Goal: Ask a question: Seek information or help from site administrators or community

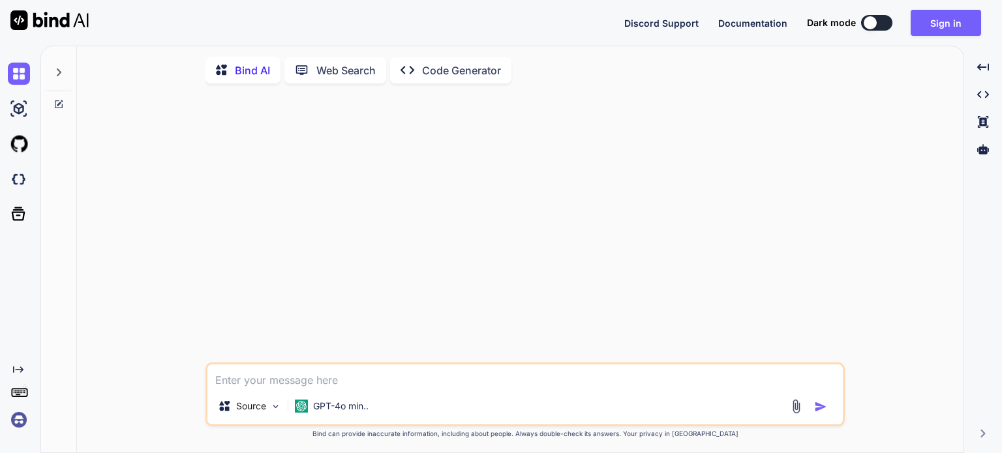
click at [881, 22] on button at bounding box center [876, 23] width 31 height 16
type textarea "x"
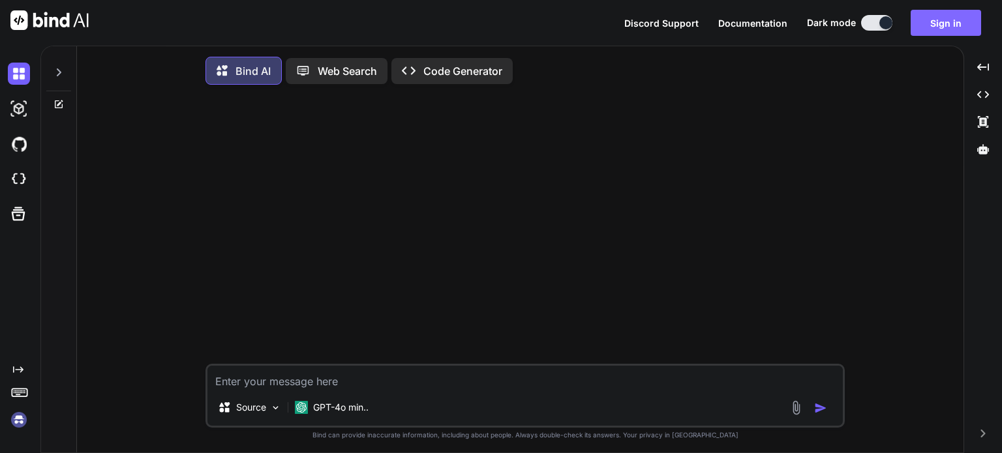
click at [940, 20] on button "Sign in" at bounding box center [945, 23] width 70 height 26
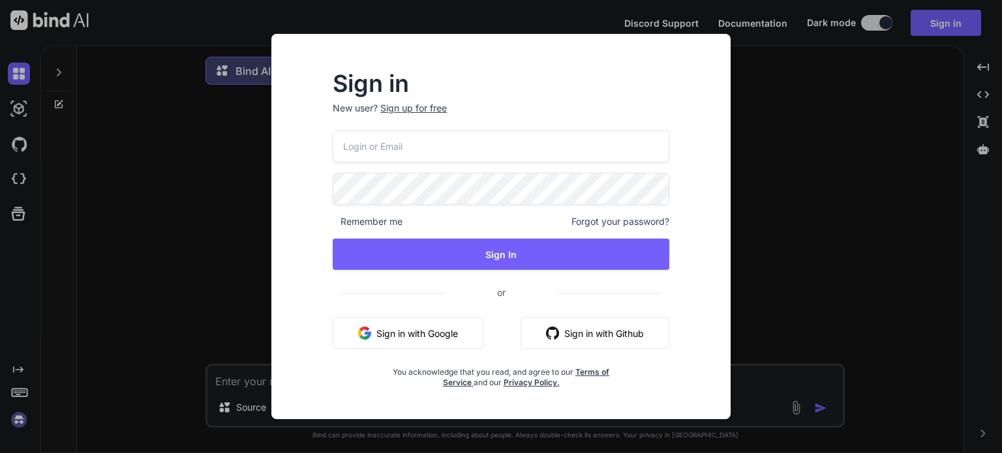
click at [357, 149] on input "email" at bounding box center [501, 146] width 337 height 32
type input "[EMAIL_ADDRESS][DOMAIN_NAME]"
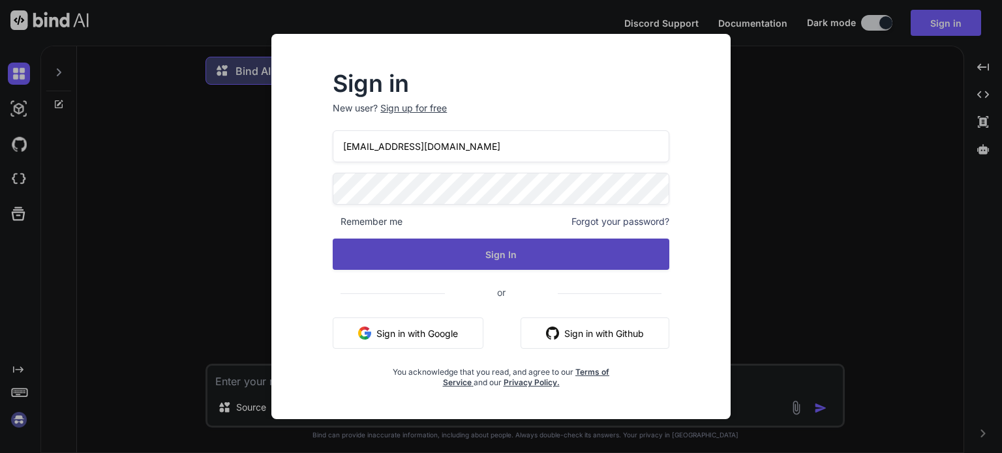
click at [494, 254] on button "Sign In" at bounding box center [501, 254] width 337 height 31
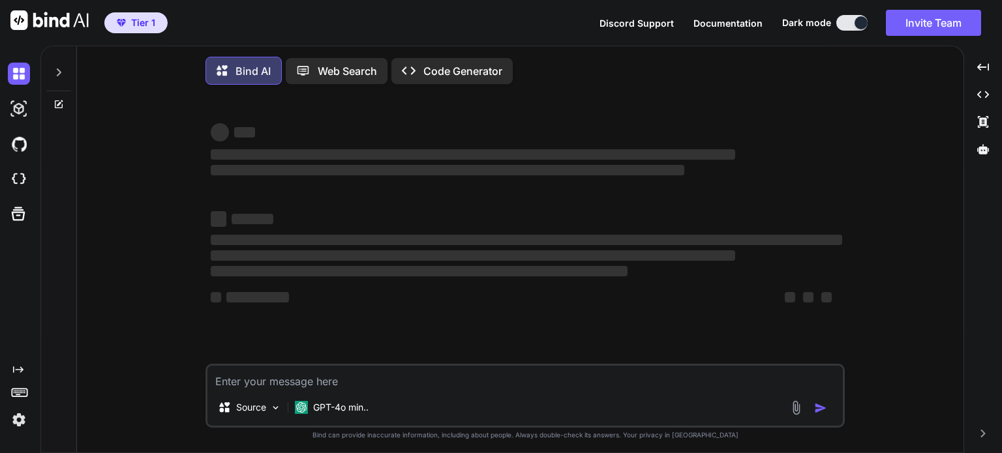
type textarea "x"
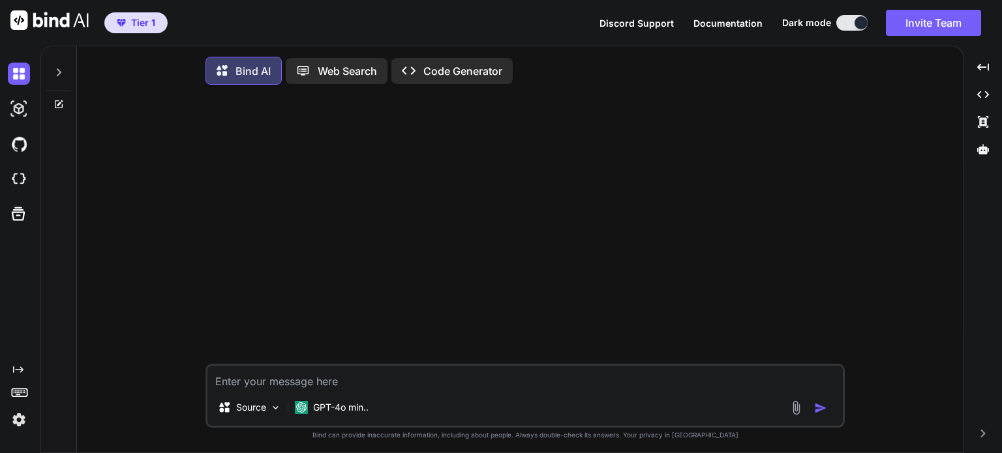
click at [352, 383] on textarea at bounding box center [524, 377] width 635 height 23
type textarea "I"
type textarea "x"
type textarea "I"
type textarea "x"
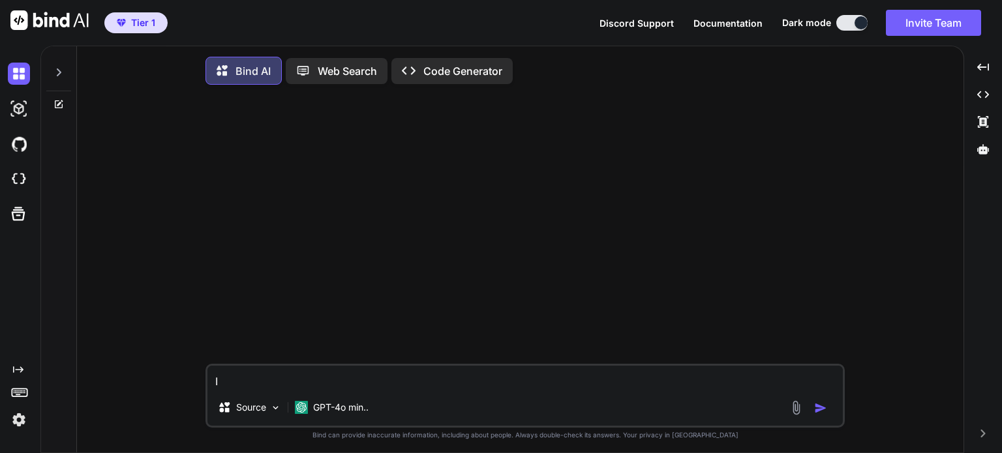
type textarea "I h"
type textarea "x"
type textarea "I ha"
type textarea "x"
type textarea "I hav"
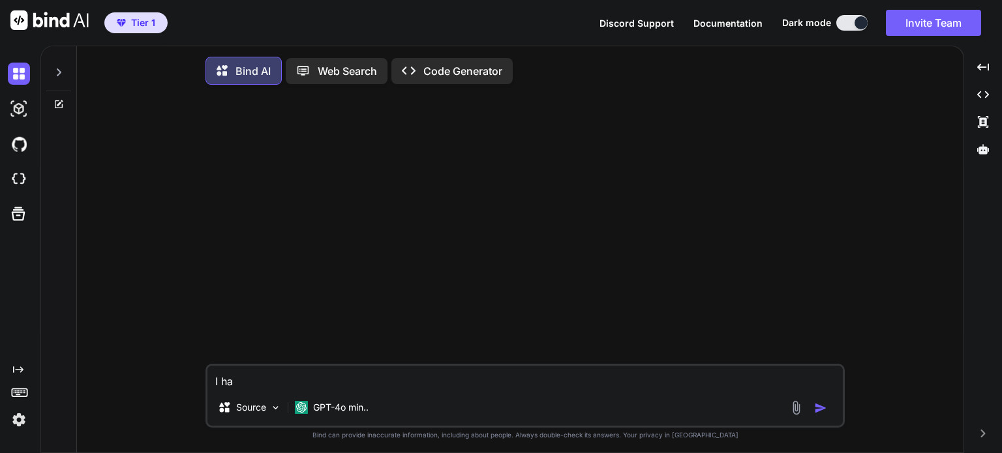
type textarea "x"
type textarea "I have"
type textarea "x"
type textarea "I have"
type textarea "x"
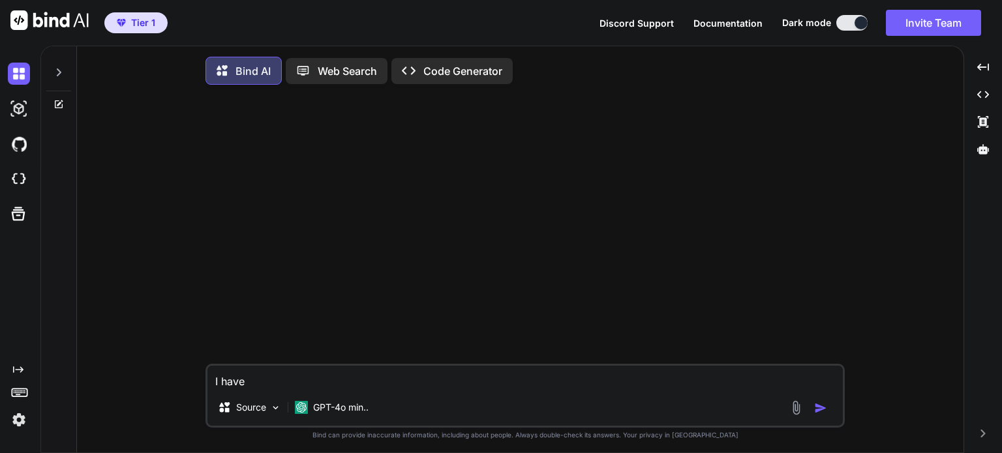
type textarea "I have a"
type textarea "x"
type textarea "I have a"
type textarea "x"
type textarea "I have a h"
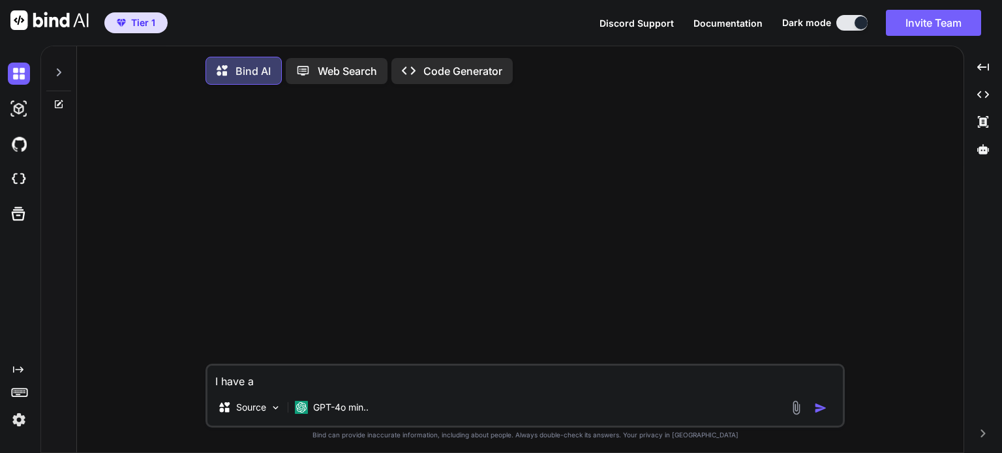
type textarea "x"
type textarea "I have a hi"
type textarea "x"
type textarea "I have a his"
type textarea "x"
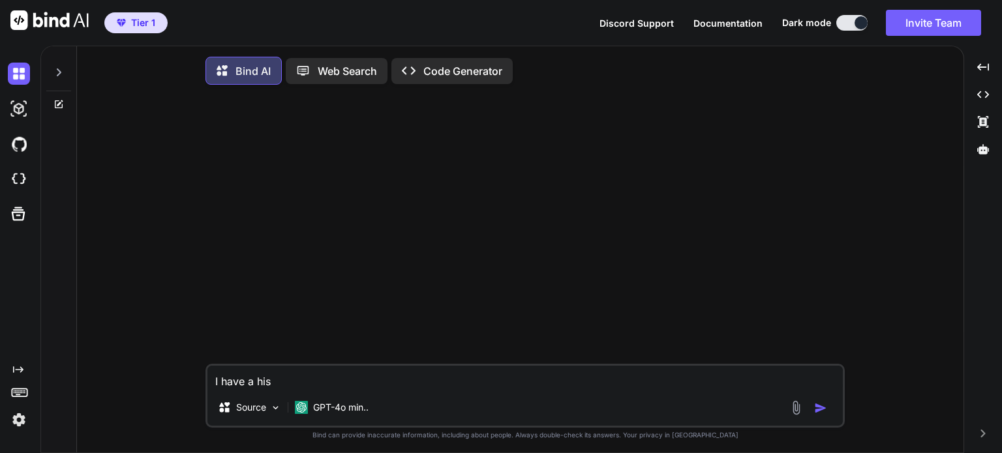
type textarea "I have a hist"
type textarea "x"
type textarea "I have a histo"
type textarea "x"
type textarea "I have a histor"
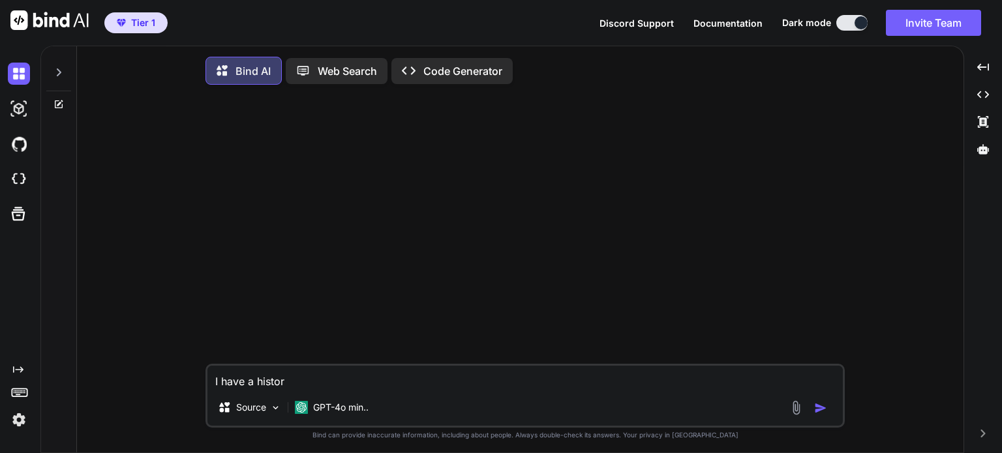
type textarea "x"
type textarea "I have a histori"
type textarea "x"
type textarea "I have a historic"
type textarea "x"
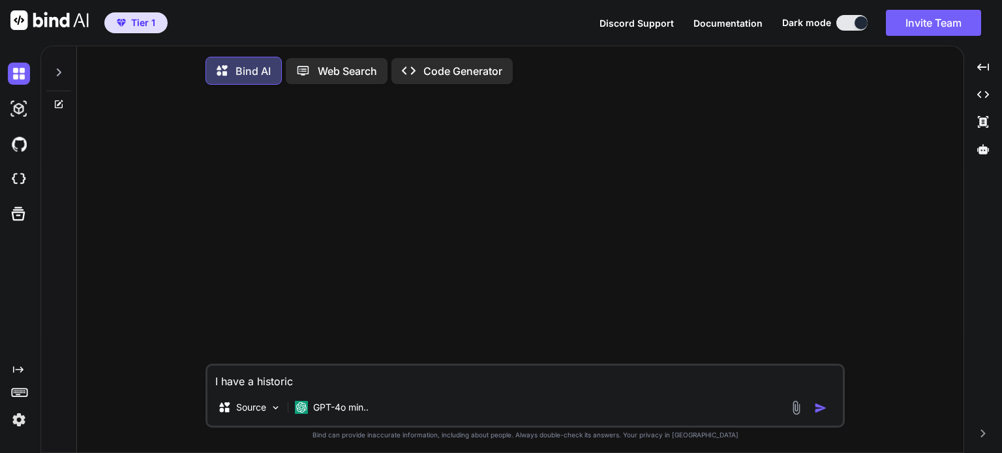
type textarea "I have a historica"
type textarea "x"
type textarea "I have a historical"
type textarea "x"
type textarea "I have a historical"
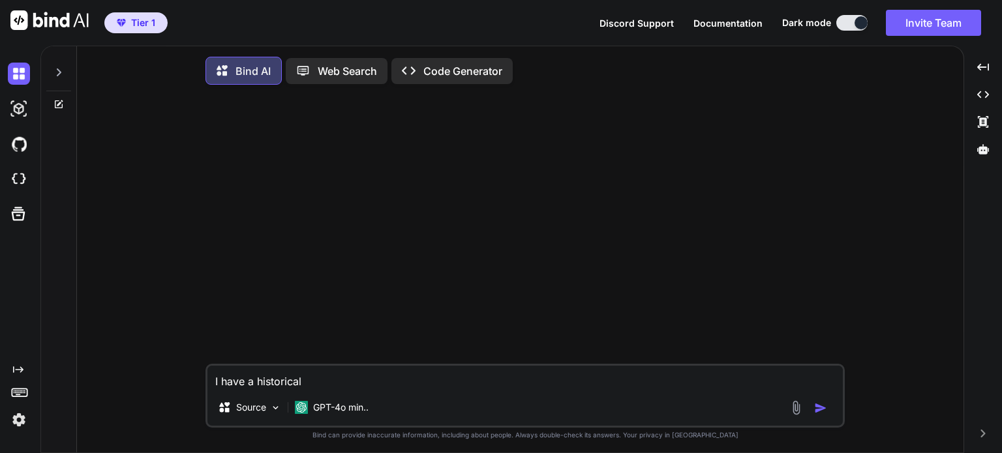
type textarea "x"
type textarea "I have a historical c"
type textarea "x"
type textarea "I have a historical ce"
type textarea "x"
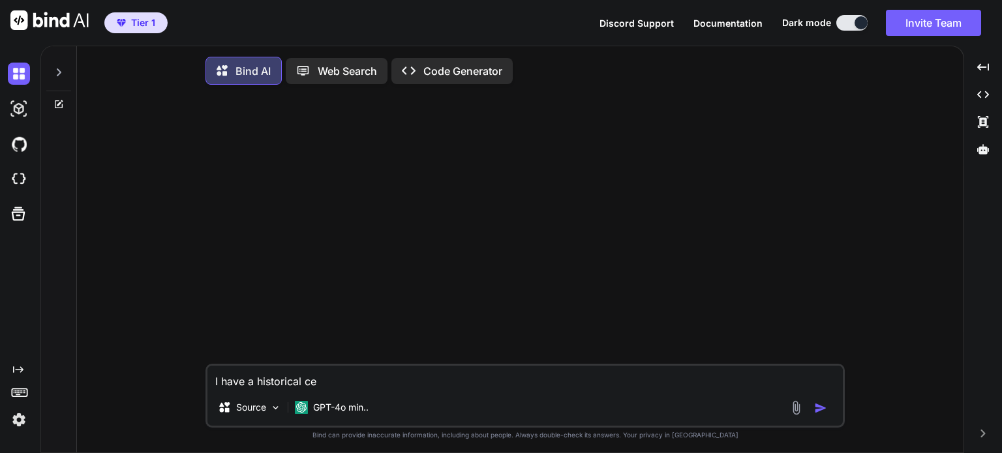
type textarea "I have a historical cen"
type textarea "x"
type textarea "I have a historical cens"
type textarea "x"
type textarea "I have a historical censu"
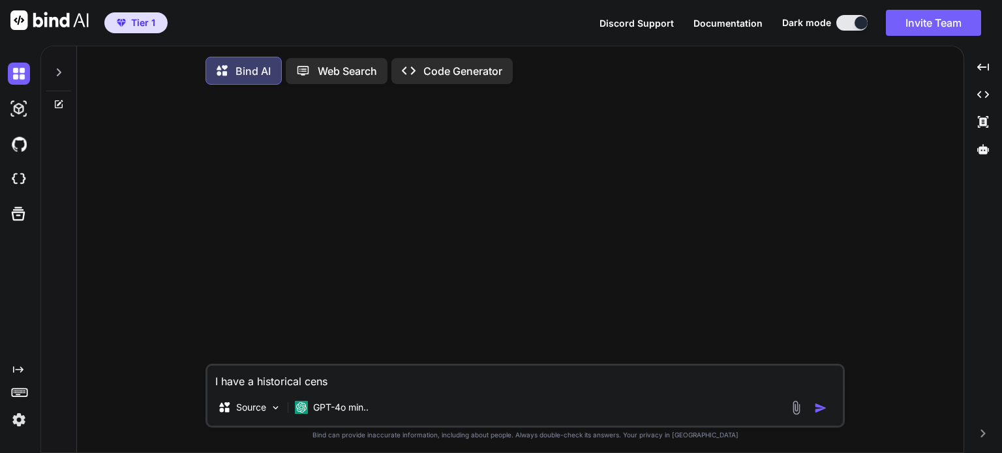
type textarea "x"
type textarea "I have a historical census"
type textarea "x"
type textarea "I have a historical census"
type textarea "x"
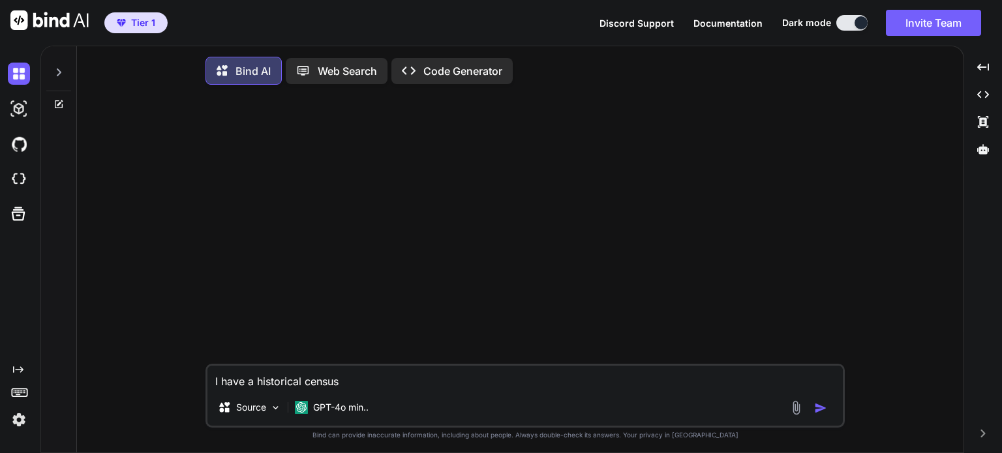
type textarea "I have a historical census r"
type textarea "x"
type textarea "I have a historical census re"
type textarea "x"
type textarea "I have a historical census rep"
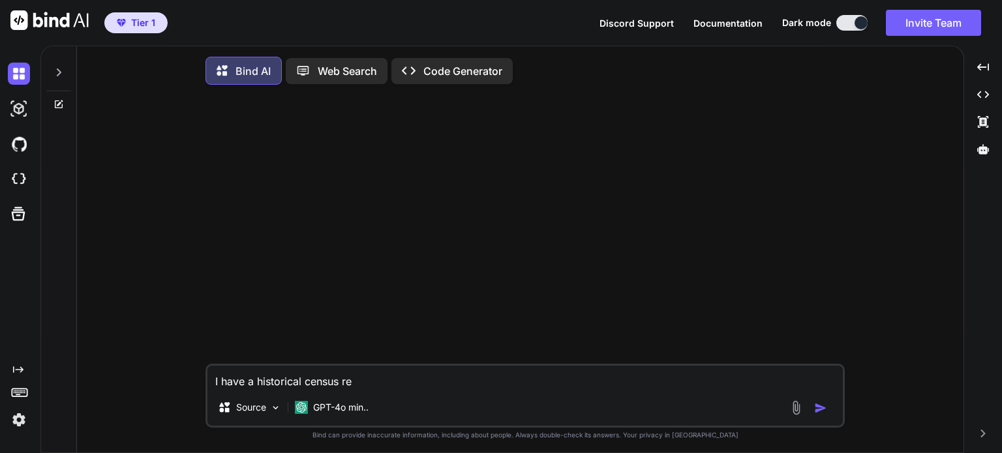
type textarea "x"
type textarea "I have a historical census repo"
type textarea "x"
type textarea "I have a historical census repor"
type textarea "x"
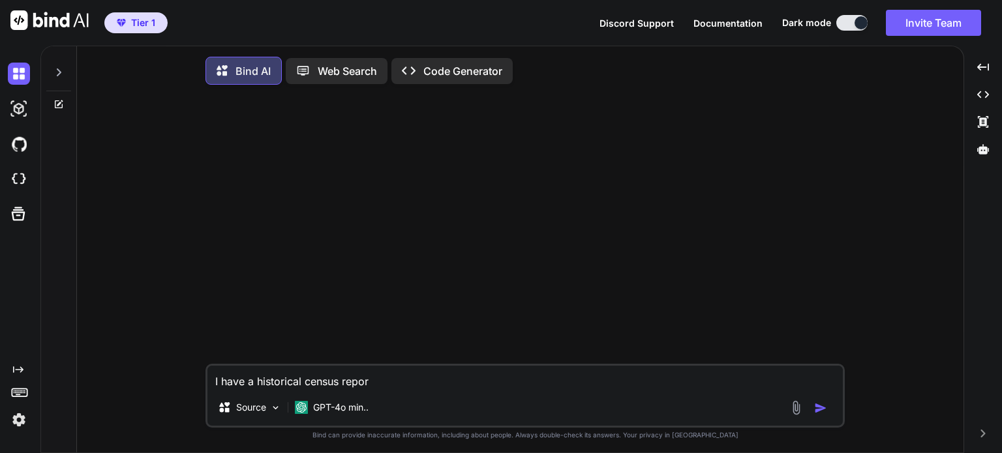
type textarea "I have a historical census report"
type textarea "x"
type textarea "I have a historical census report"
type textarea "x"
type textarea "I have a historical census report t"
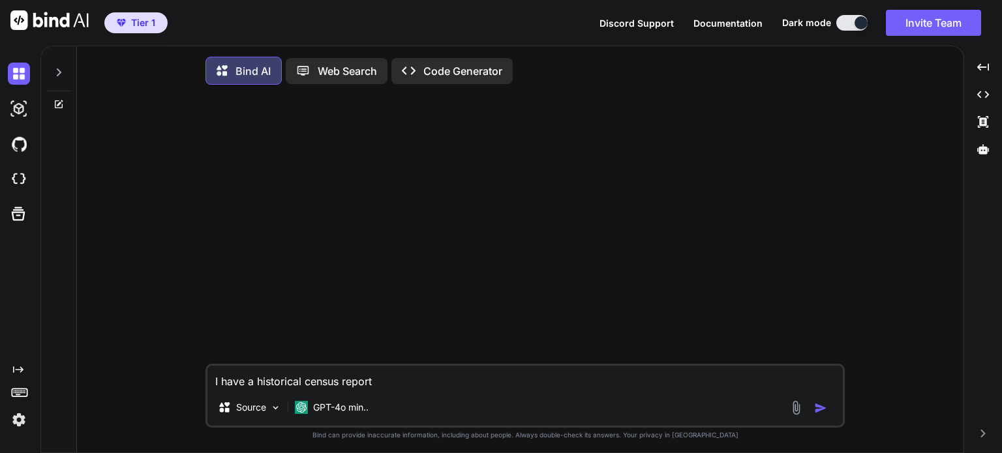
type textarea "x"
type textarea "I have a historical census report th"
type textarea "x"
type textarea "I have a historical census report tha"
type textarea "x"
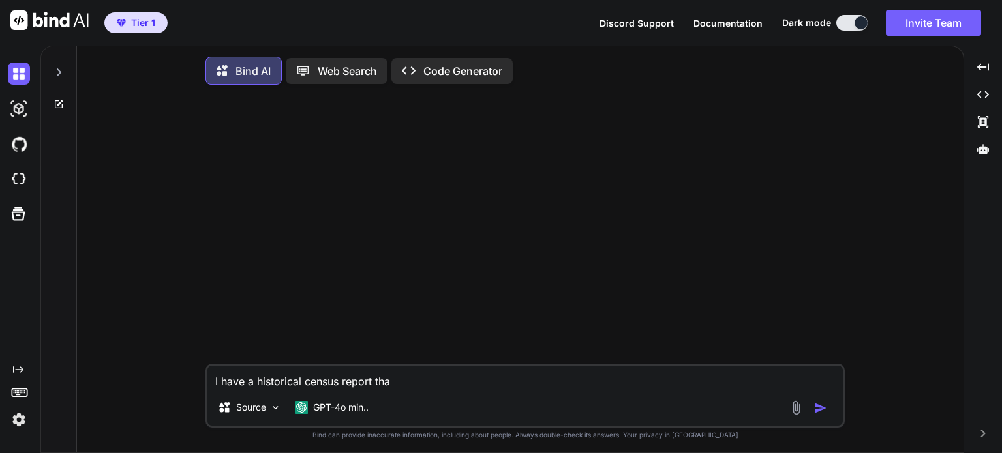
type textarea "I have a historical census report that"
type textarea "x"
type textarea "I have a historical census report that"
type textarea "x"
type textarea "I have a historical census report that d"
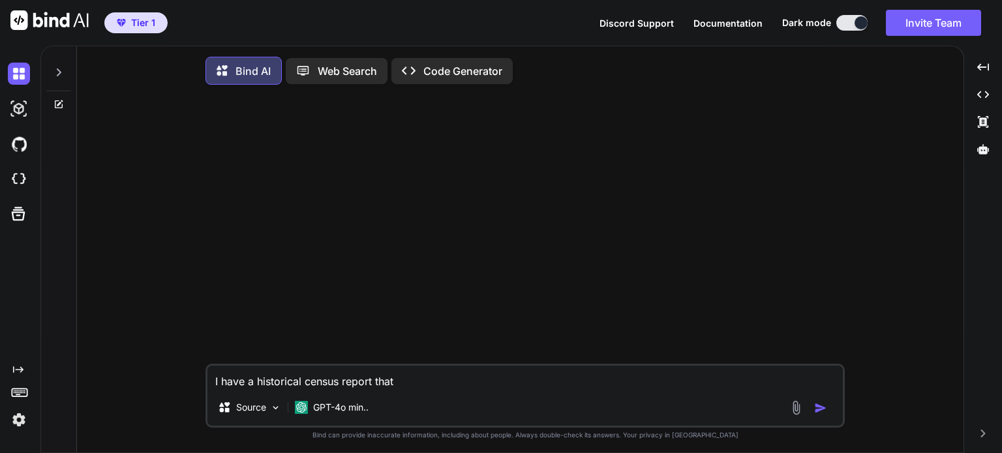
type textarea "x"
type textarea "I have a historical census report that di"
type textarea "x"
type textarea "I have a historical census report that dis"
type textarea "x"
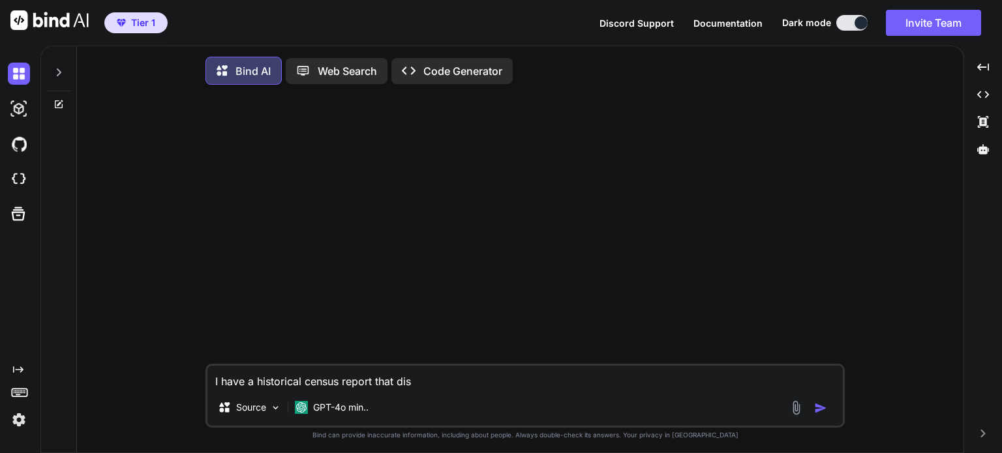
type textarea "I have a historical census report that disp"
type textarea "x"
type textarea "I have a historical census report that displ"
type textarea "x"
type textarea "I have a historical census report that displa"
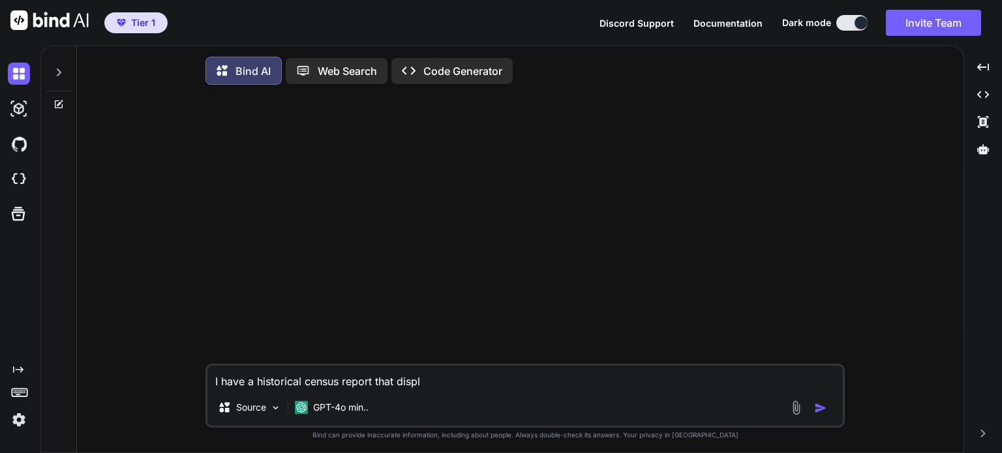
type textarea "x"
type textarea "I have a historical census report that display"
type textarea "x"
type textarea "I have a historical census report that displays"
type textarea "x"
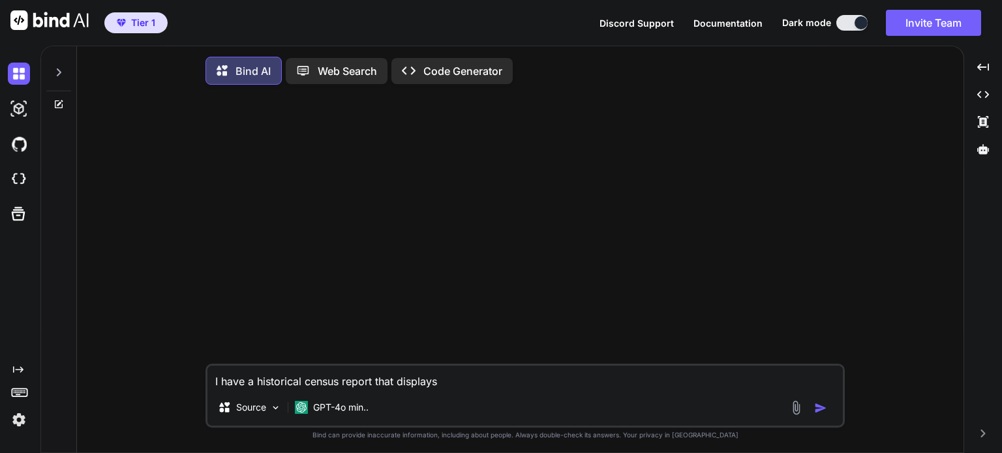
type textarea "I have a historical census report that displays"
type textarea "x"
type textarea "I have a historical census report that displays a"
type textarea "x"
type textarea "I have a historical census report that displays al"
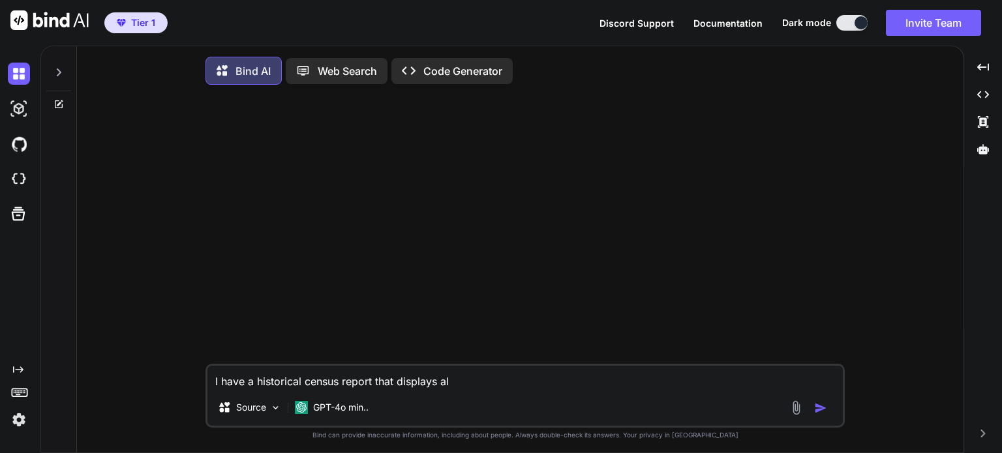
type textarea "x"
type textarea "I have a historical census report that displays all"
type textarea "x"
type textarea "I have a historical census report that displays all"
type textarea "x"
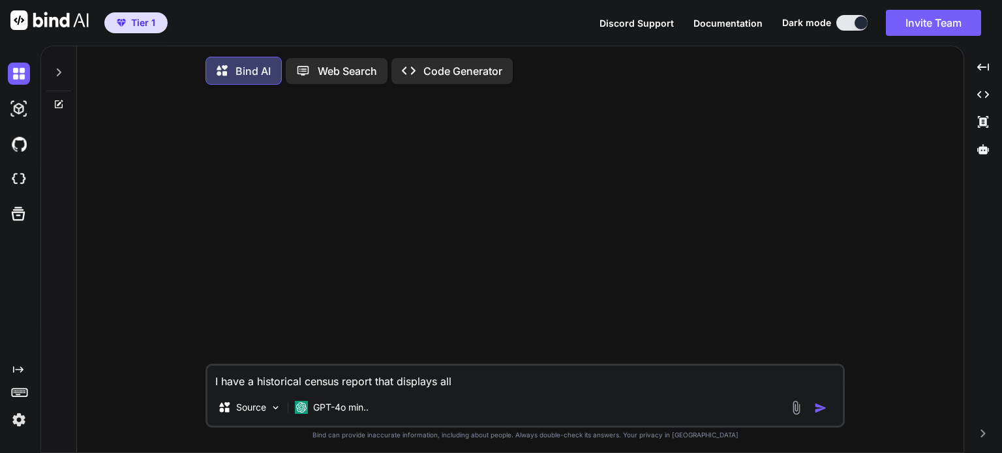
type textarea "I have a historical census report that displays all"
type textarea "x"
type textarea "I have a historical census report that displays al"
type textarea "x"
type textarea "I have a historical census report that displays a"
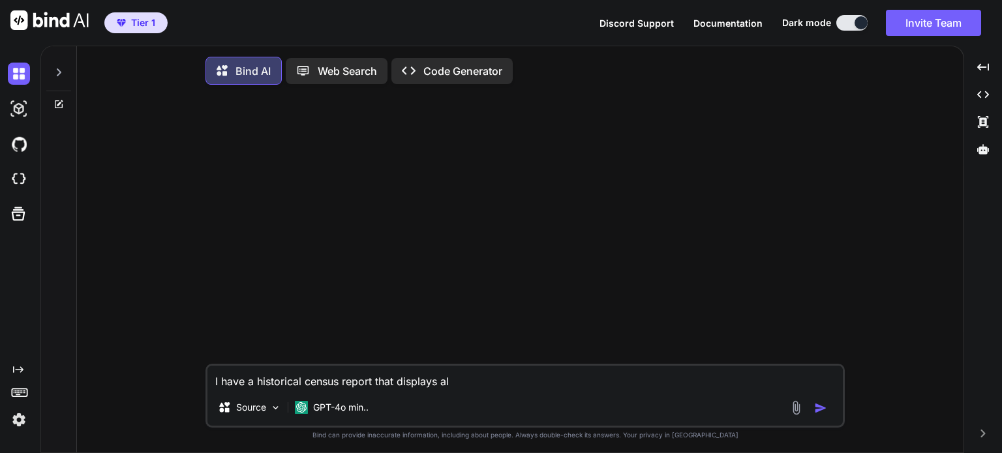
type textarea "x"
type textarea "I have a historical census report that displays"
type textarea "x"
type textarea "I have a historical census report that displays e"
type textarea "x"
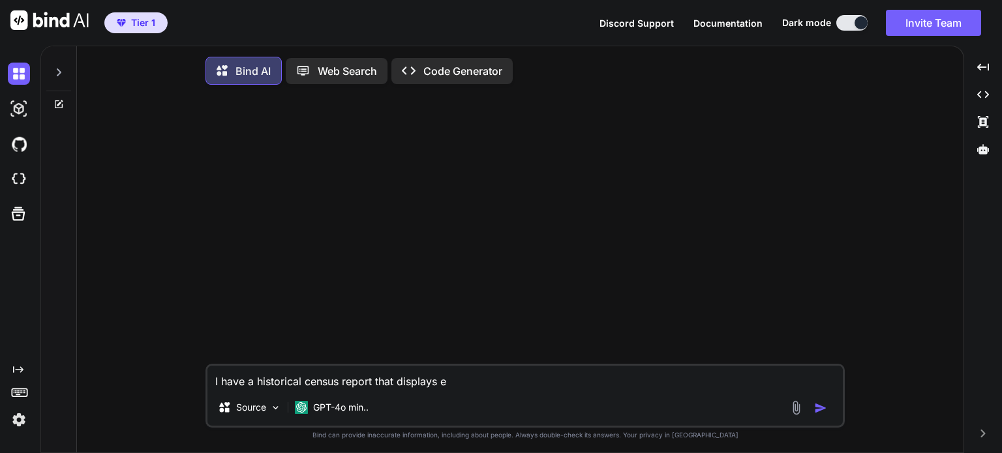
type textarea "I have a historical census report that displays ev"
type textarea "x"
type textarea "I have a historical census report that displays eve"
type textarea "x"
type textarea "I have a historical census report that displays ever"
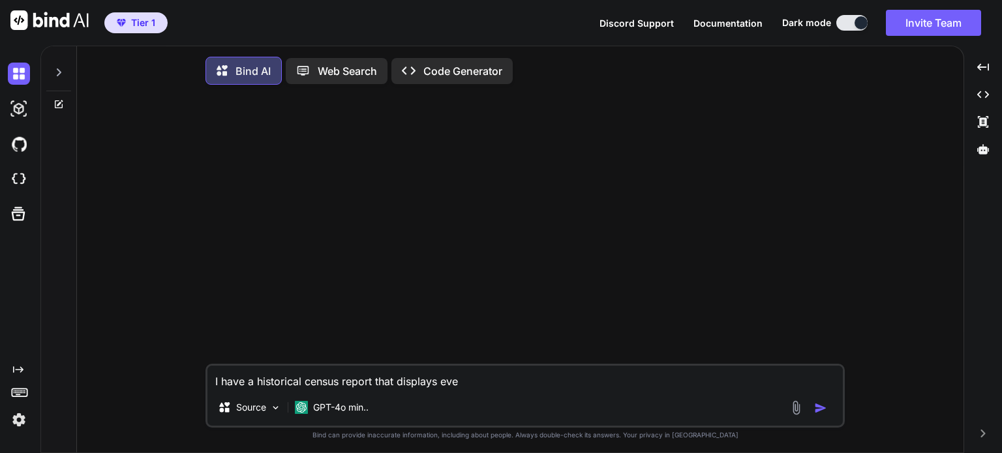
type textarea "x"
type textarea "I have a historical census report that displays every"
type textarea "x"
type textarea "I have a historical census report that displays every"
type textarea "x"
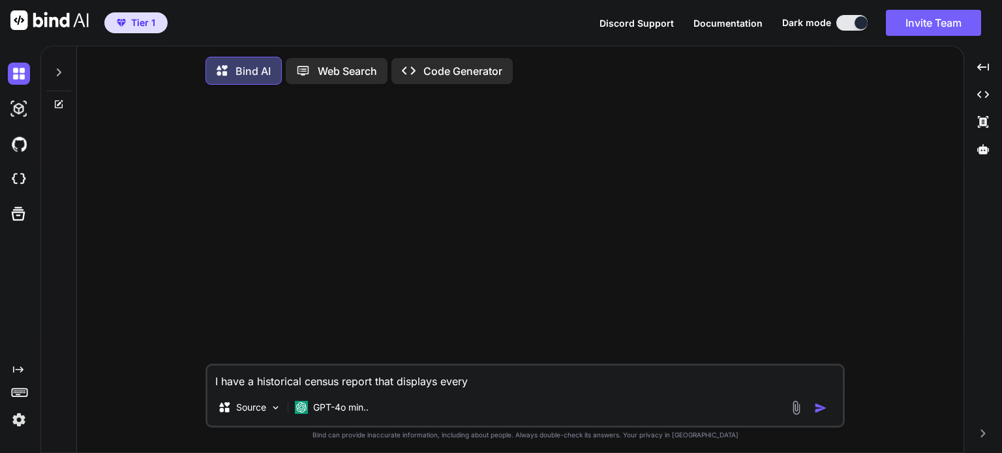
type textarea "I have a historical census report that displays every r"
type textarea "x"
type textarea "I have a historical census report that displays every re"
type textarea "x"
type textarea "I have a historical census report that displays every res"
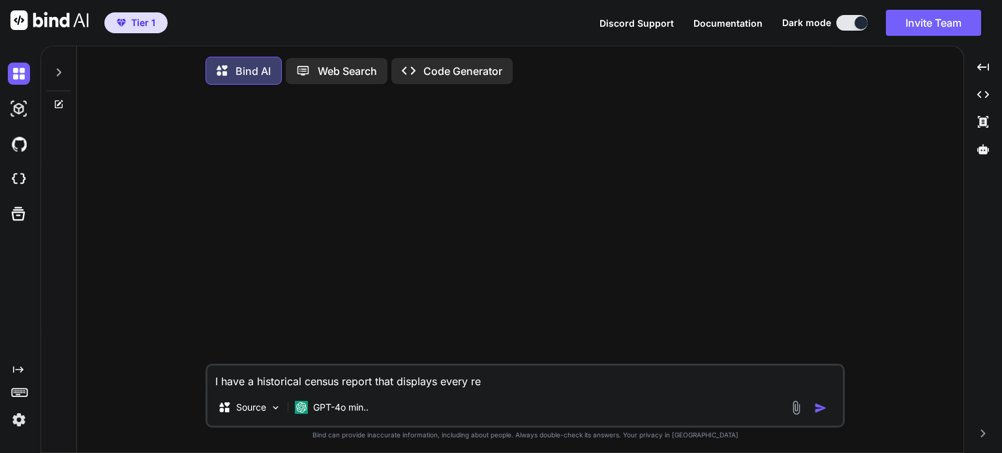
type textarea "x"
type textarea "I have a historical census report that displays every resi"
type textarea "x"
type textarea "I have a historical census report that displays every resid"
type textarea "x"
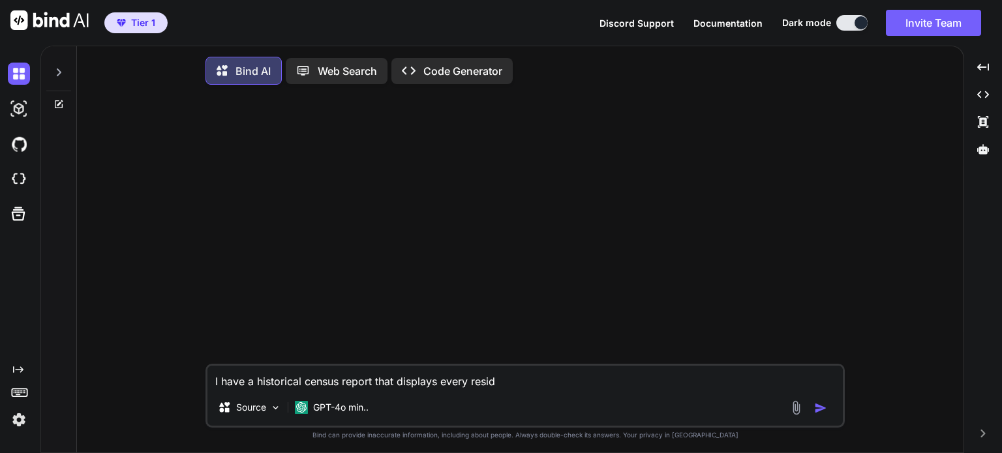
type textarea "I have a historical census report that displays every reside"
type textarea "x"
type textarea "I have a historical census report that displays every residen"
type textarea "x"
type textarea "I have a historical census report that displays every resident"
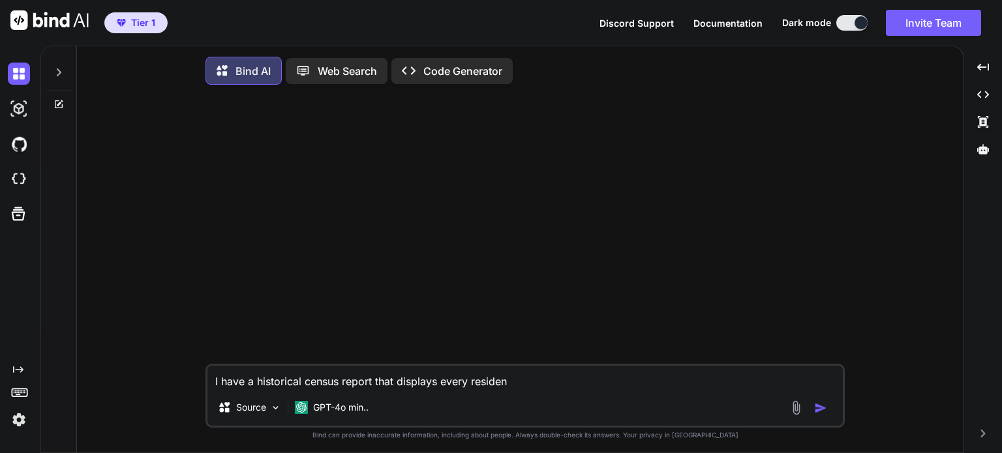
type textarea "x"
type textarea "I have a historical census report that displays every resident"
type textarea "x"
type textarea "I have a historical census report that displays every resident t"
type textarea "x"
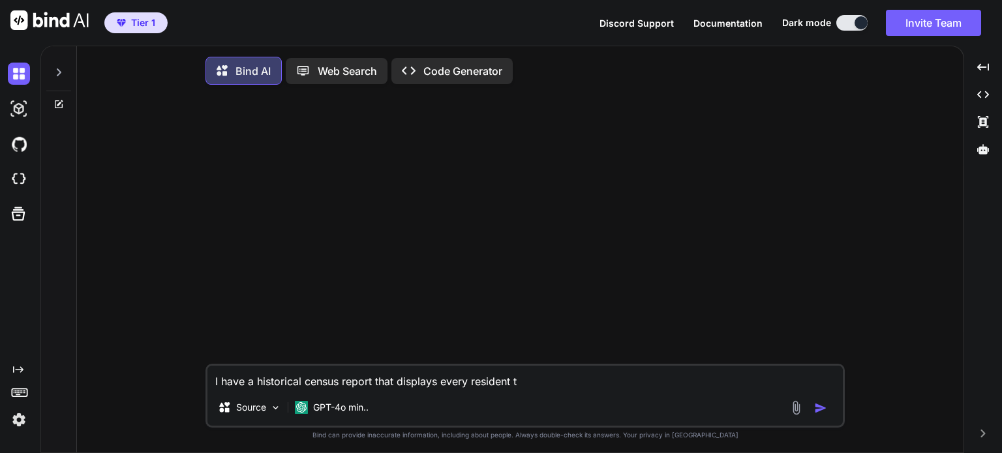
type textarea "I have a historical census report that displays every resident th"
type textarea "x"
type textarea "I have a historical census report that displays every resident tha"
type textarea "x"
type textarea "I have a historical census report that displays every resident that"
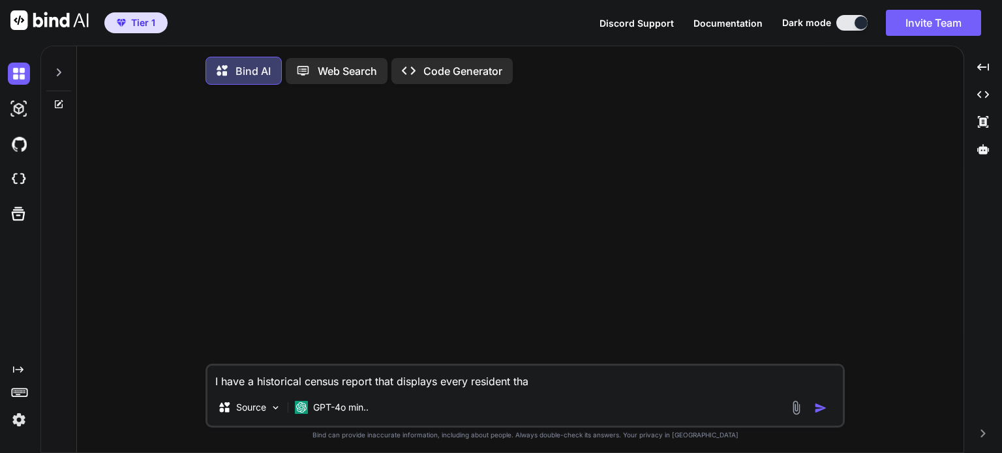
type textarea "x"
type textarea "I have a historical census report that displays every resident that"
type textarea "x"
type textarea "I have a historical census report that displays every resident that h"
type textarea "x"
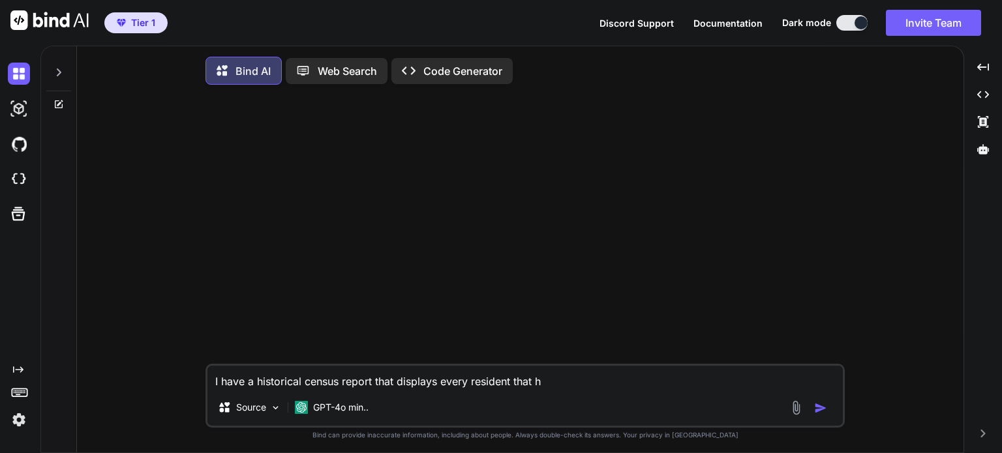
type textarea "I have a historical census report that displays every resident that ha"
type textarea "x"
type textarea "I have a historical census report that displays every resident that has"
type textarea "x"
type textarea "I have a historical census report that displays every resident that has"
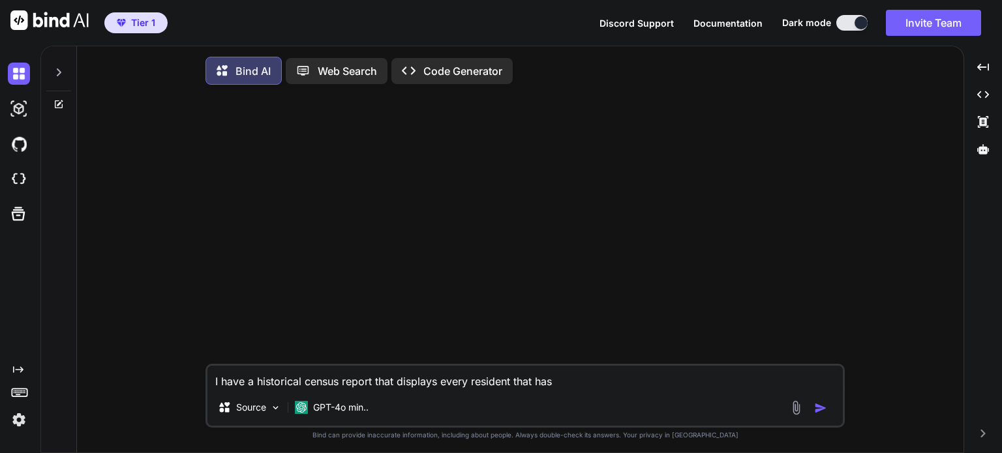
type textarea "x"
type textarea "I have a historical census report that displays every resident that has b"
type textarea "x"
type textarea "I have a historical census report that displays every resident that has be"
type textarea "x"
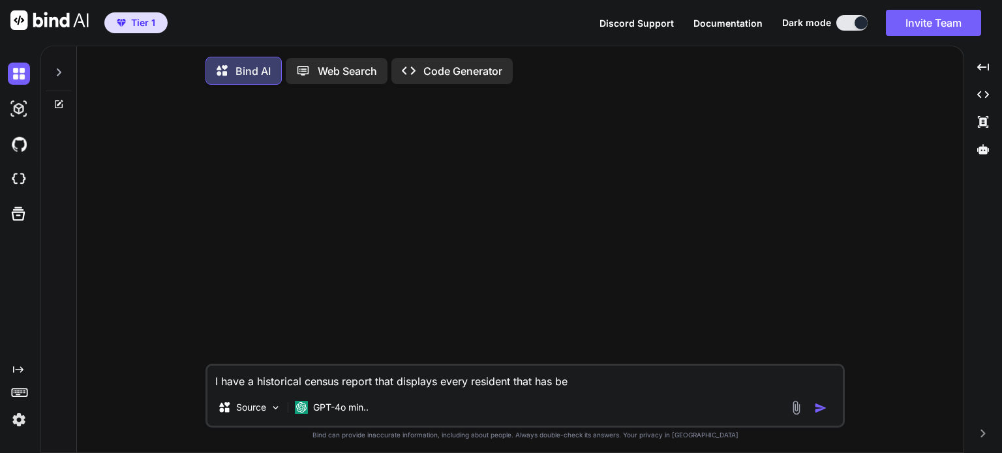
type textarea "I have a historical census report that displays every resident that has bee"
type textarea "x"
type textarea "I have a historical census report that displays every resident that has been"
type textarea "x"
type textarea "I have a historical census report that displays every resident that has been"
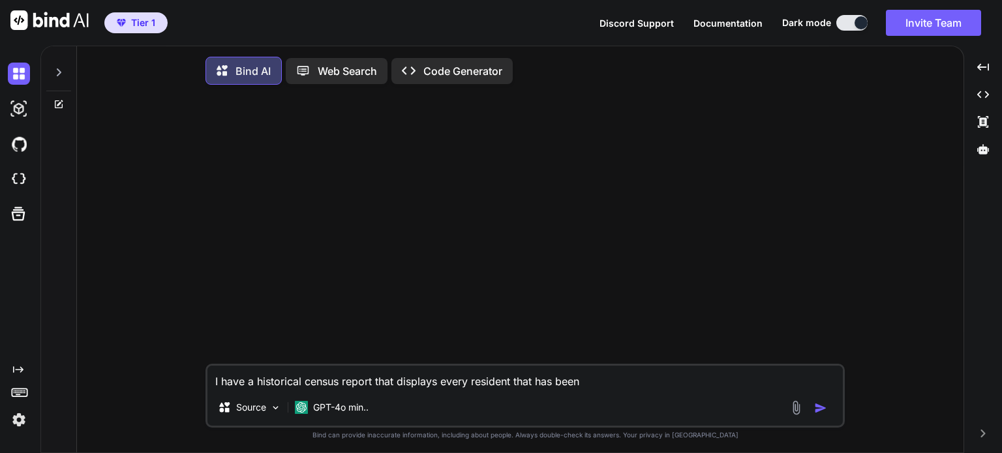
type textarea "x"
type textarea "I have a historical census report that displays every resident that has been i"
type textarea "x"
type textarea "I have a historical census report that displays every resident that has been in"
type textarea "x"
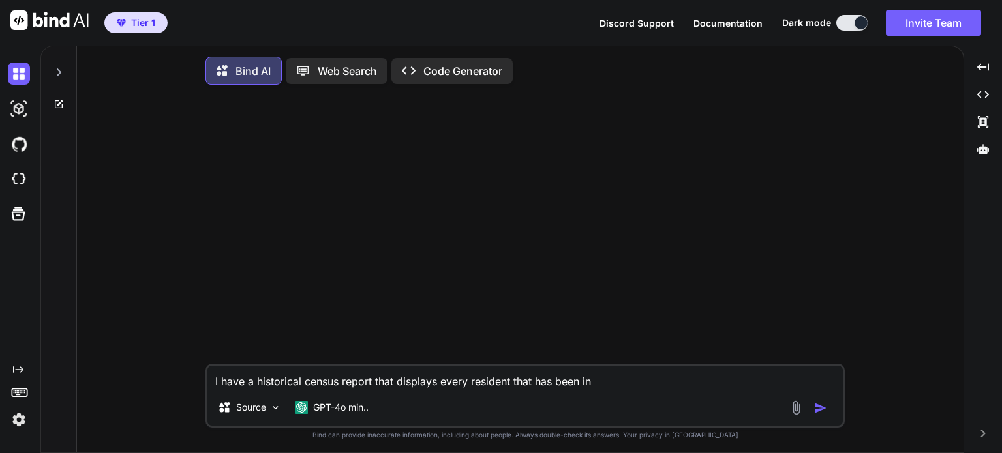
type textarea "I have a historical census report that displays every resident that has been in"
type textarea "x"
type textarea "I have a historical census report that displays every resident that has been in…"
type textarea "x"
type textarea "I have a historical census report that displays every resident that has been in…"
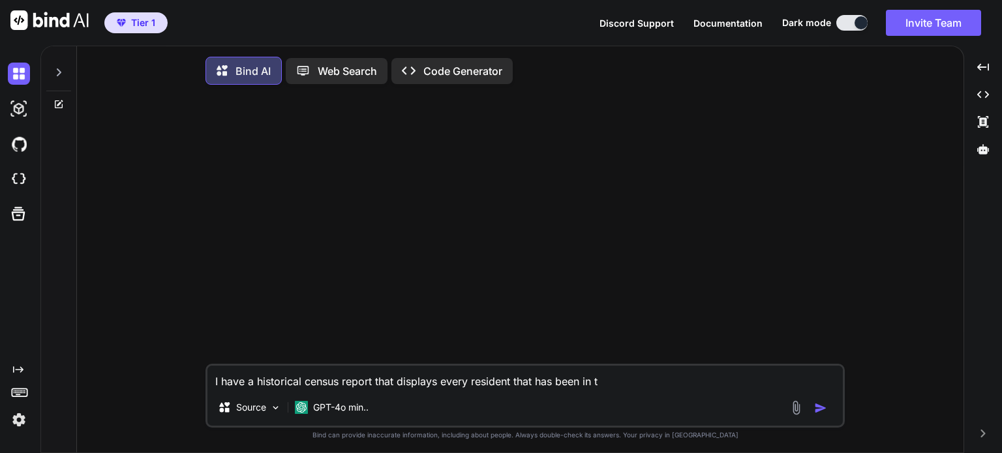
type textarea "x"
type textarea "I have a historical census report that displays every resident that has been in…"
type textarea "x"
type textarea "I have a historical census report that displays every resident that has been in…"
type textarea "x"
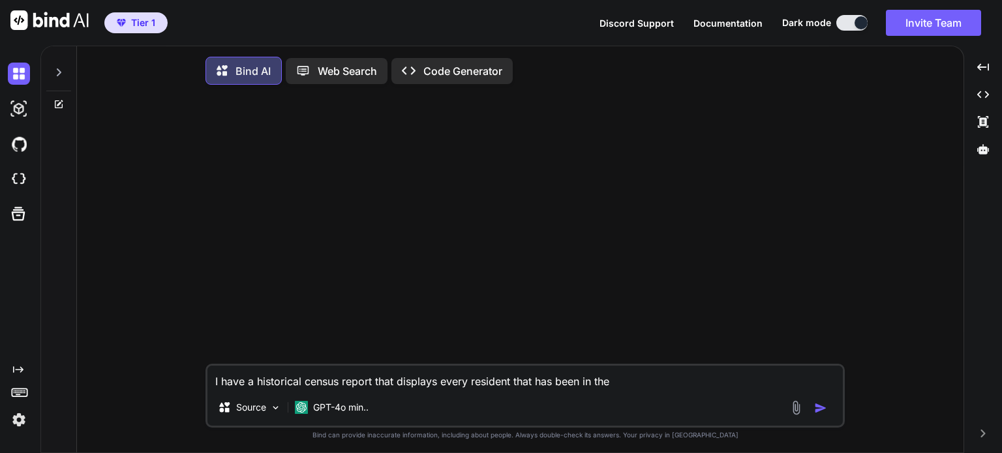
type textarea "I have a historical census report that displays every resident that has been in…"
type textarea "x"
type textarea "I have a historical census report that displays every resident that has been in…"
type textarea "x"
type textarea "I have a historical census report that displays every resident that has been in…"
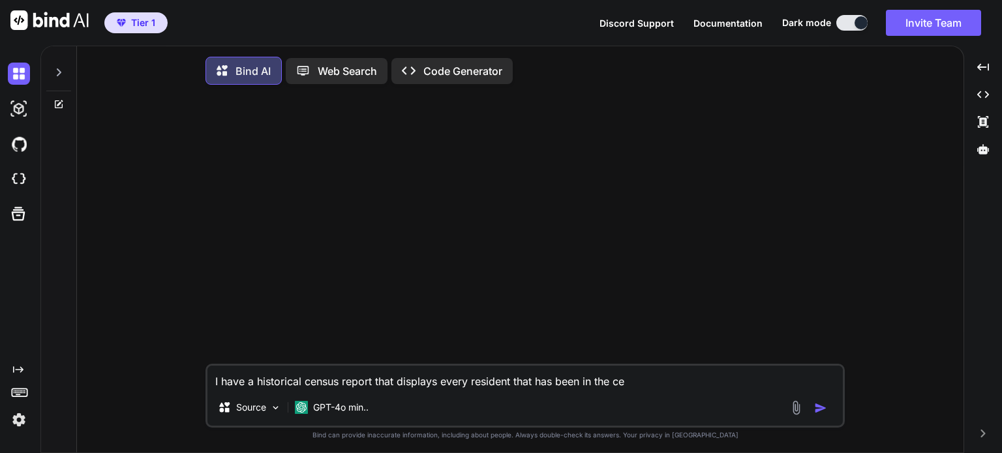
type textarea "x"
type textarea "I have a historical census report that displays every resident that has been in…"
type textarea "x"
type textarea "I have a historical census report that displays every resident that has been in…"
type textarea "x"
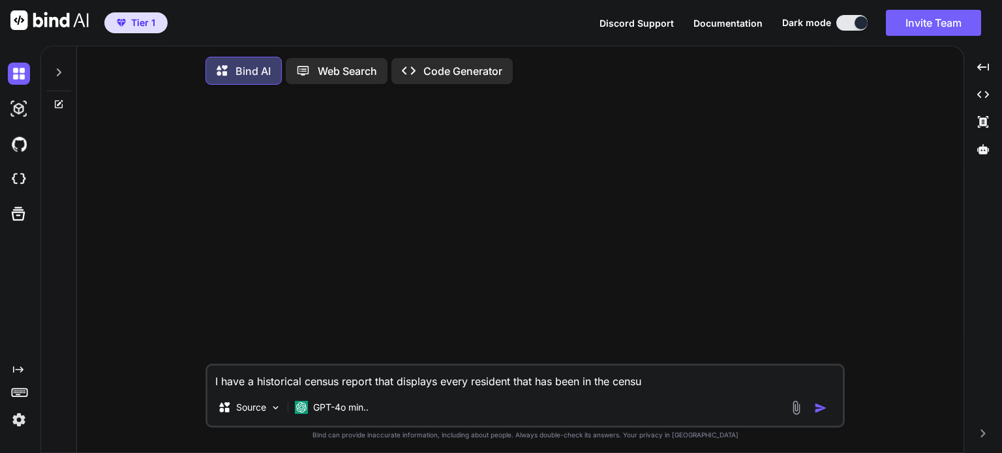
type textarea "I have a historical census report that displays every resident that has been in…"
type textarea "x"
type textarea "I have a historical census report that displays every resident that has been in…"
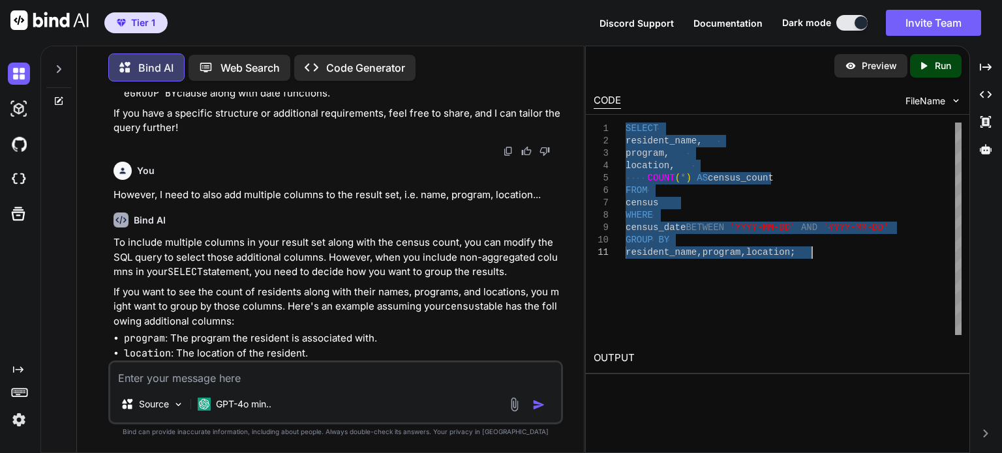
drag, startPoint x: 627, startPoint y: 125, endPoint x: 817, endPoint y: 256, distance: 231.0
click at [817, 256] on div "SELECT resident_name , program , location , COUNT ( * ) AS census_count FROM ce…" at bounding box center [793, 229] width 336 height 213
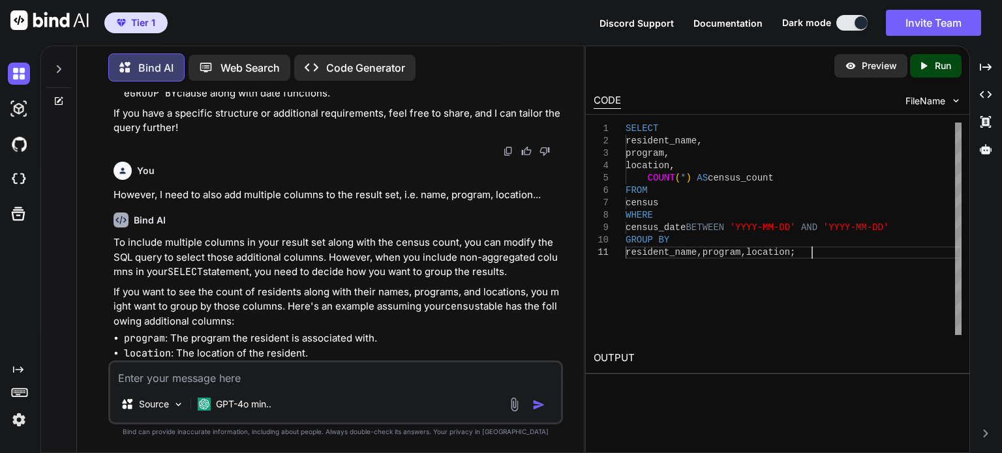
click at [841, 259] on div "SELECT resident_name , program , location , COUNT ( * ) AS census_count FROM ce…" at bounding box center [793, 229] width 336 height 213
